Goal: Check status

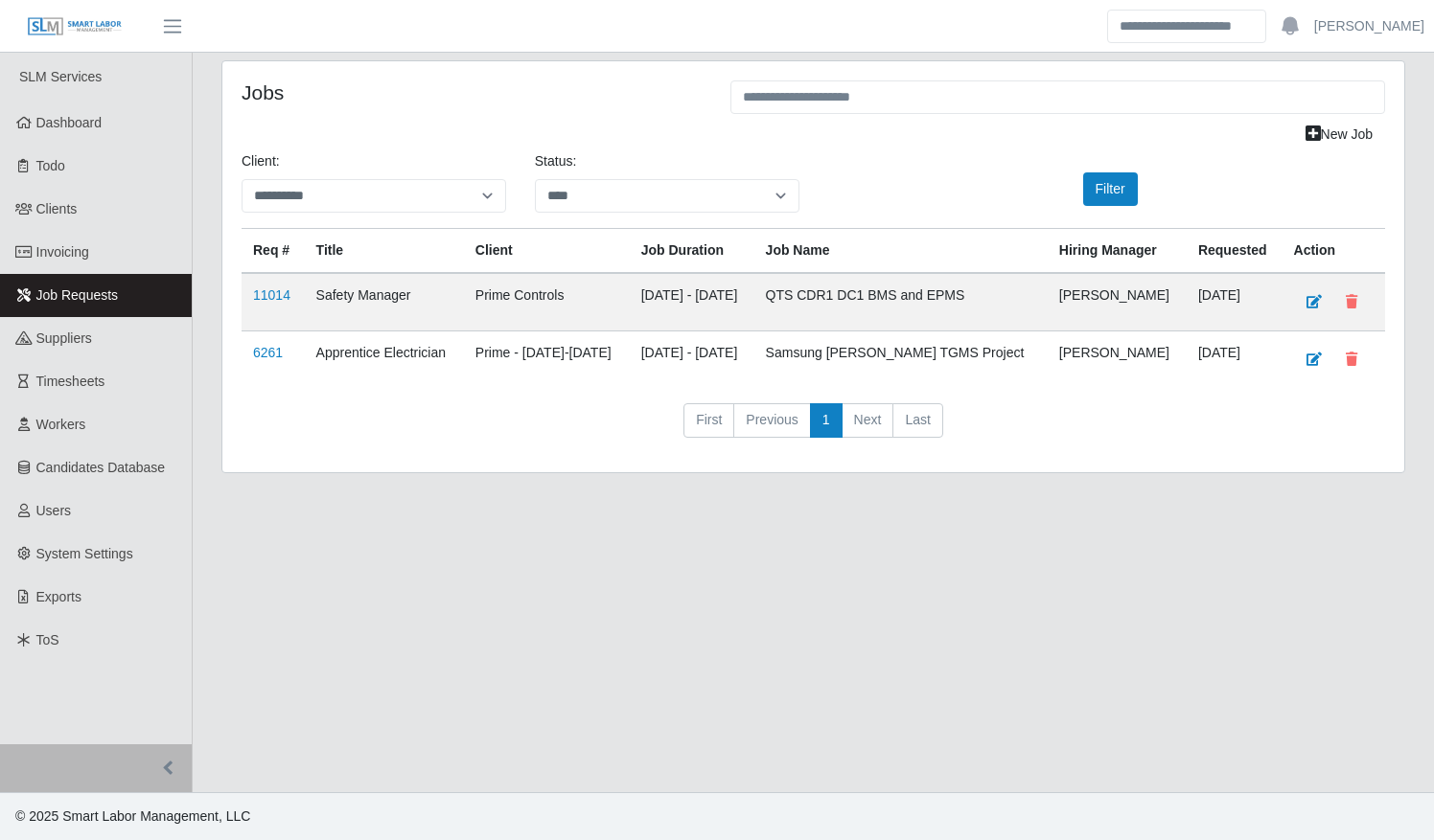
select select "****"
click at [273, 295] on link "11014" at bounding box center [272, 295] width 38 height 15
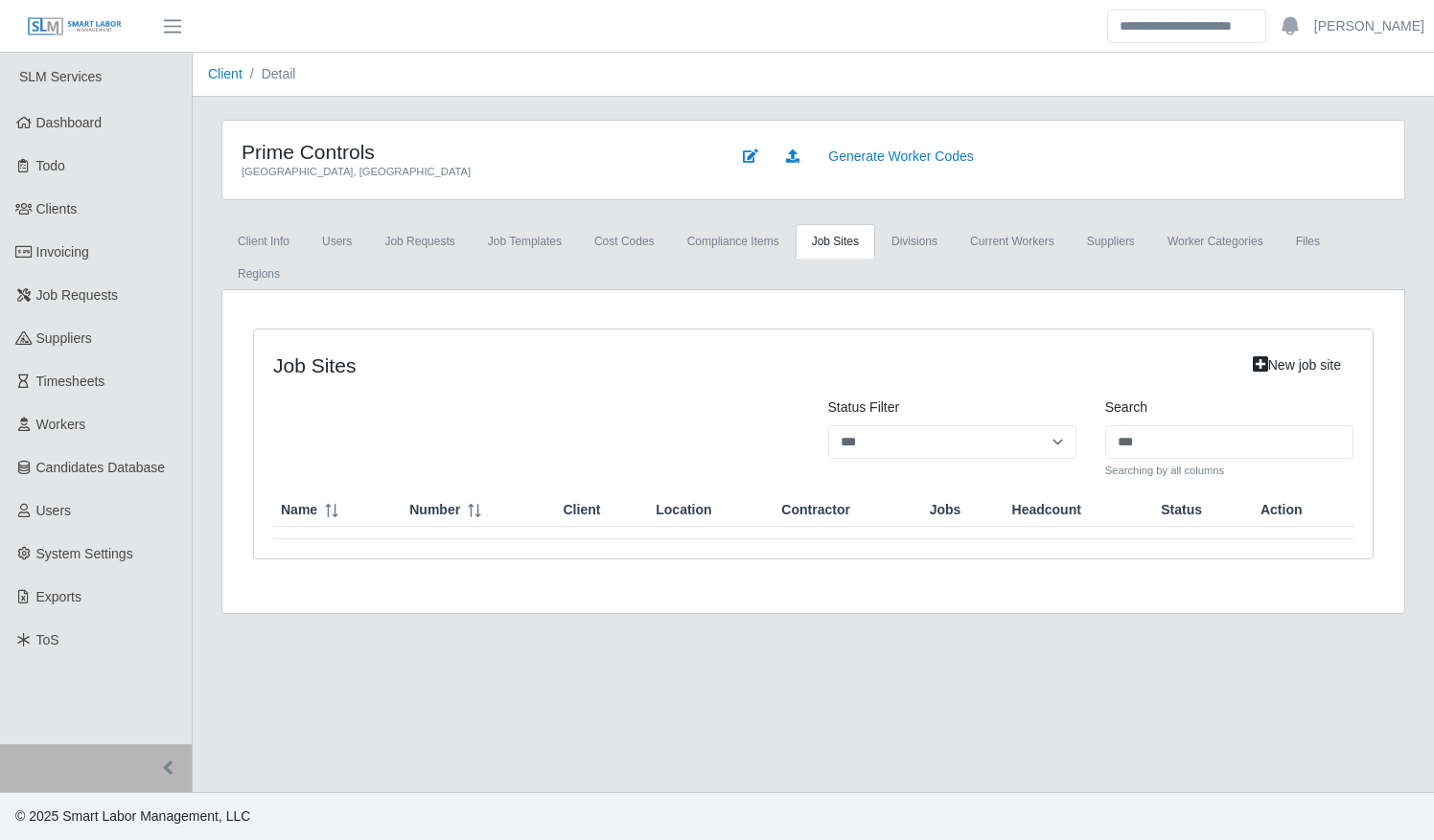
select select "***"
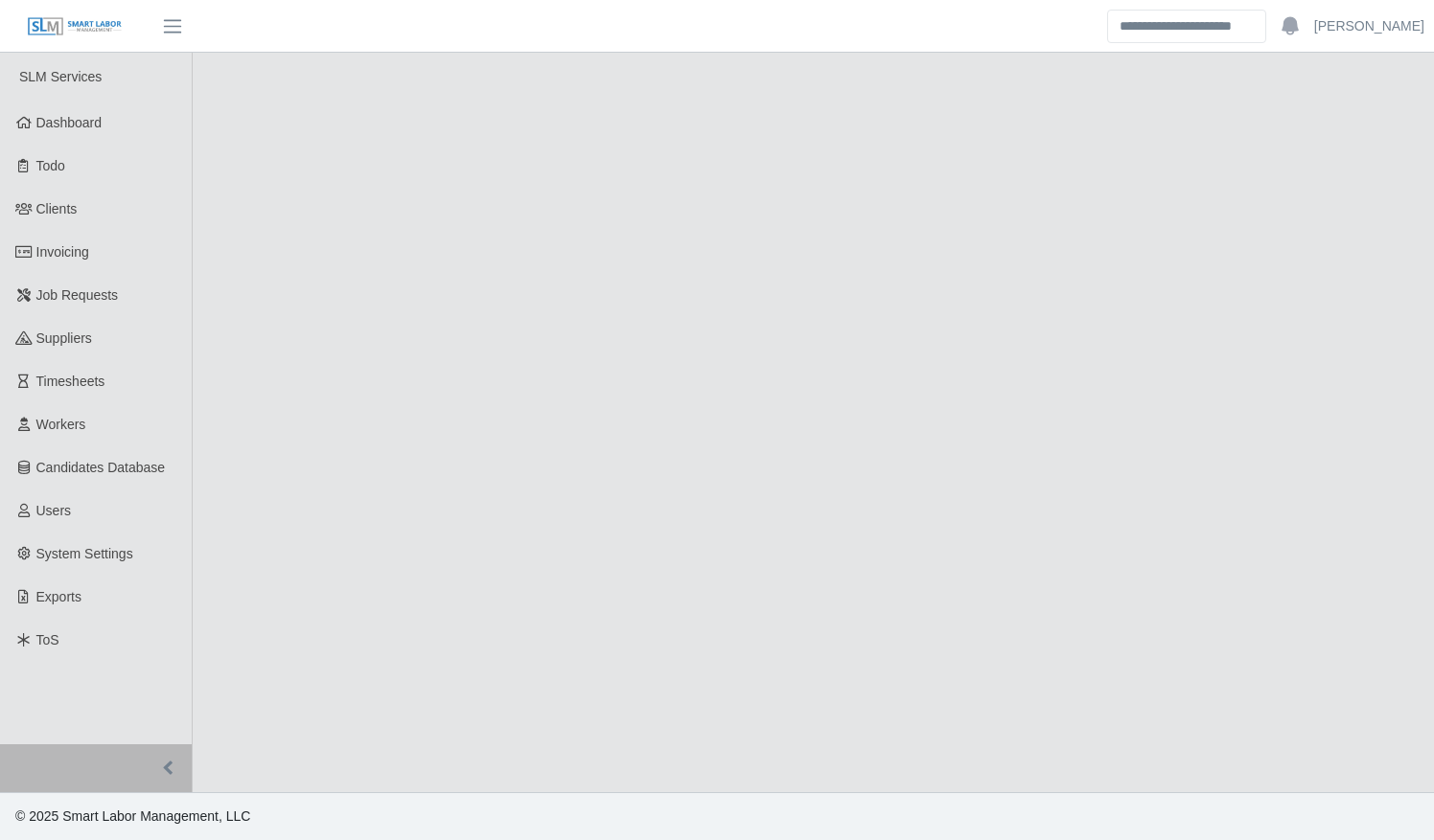
select select "****"
